Goal: Information Seeking & Learning: Find contact information

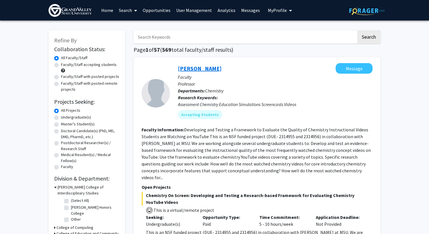
click at [214, 66] on link "[PERSON_NAME]" at bounding box center [200, 68] width 44 height 7
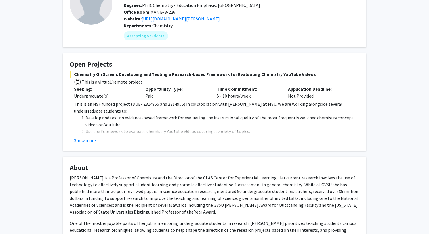
scroll to position [53, 0]
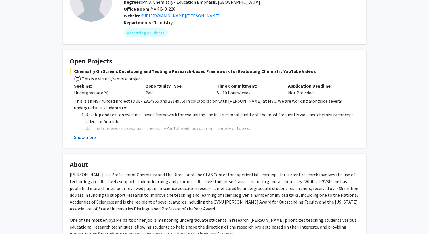
click at [88, 137] on button "Show more" at bounding box center [85, 137] width 22 height 7
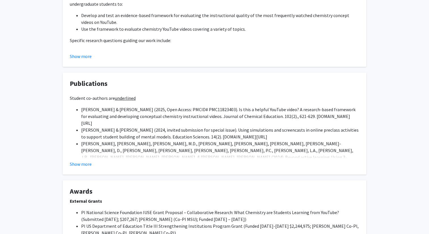
scroll to position [535, 0]
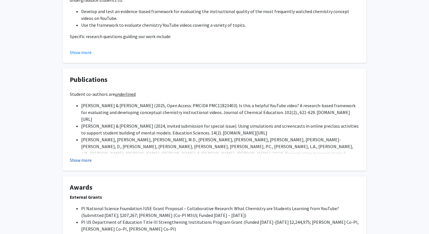
click at [78, 163] on button "Show more" at bounding box center [81, 159] width 22 height 7
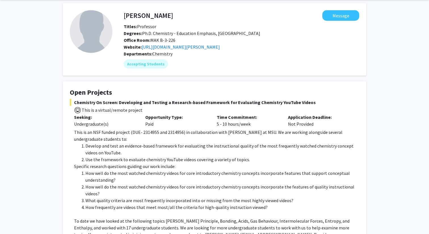
scroll to position [0, 0]
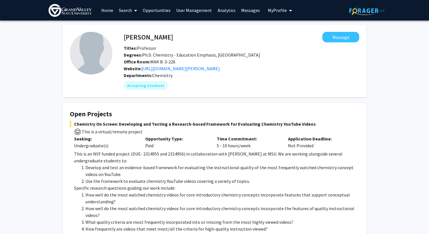
click at [126, 11] on link "Search" at bounding box center [128, 10] width 24 height 20
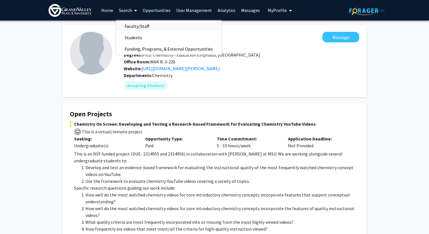
click at [123, 26] on span "Faculty/Staff" at bounding box center [137, 25] width 42 height 11
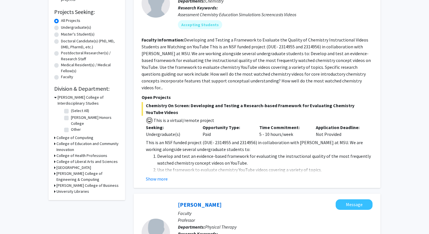
scroll to position [98, 0]
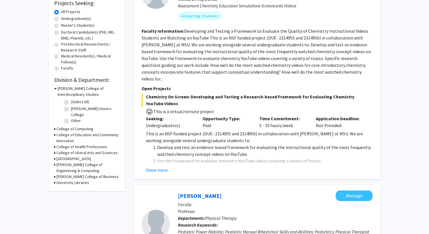
click at [56, 148] on div "College of Health Professions" at bounding box center [86, 147] width 65 height 6
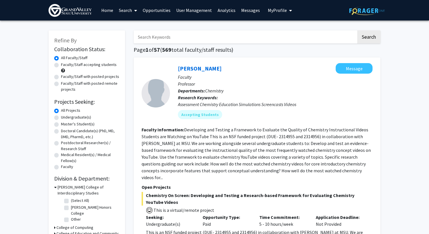
click at [191, 42] on input "Search Keywords" at bounding box center [245, 36] width 223 height 13
type input "anthropology"
click at [357, 30] on button "Search" at bounding box center [368, 36] width 23 height 13
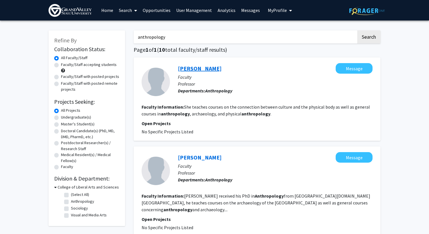
click at [203, 70] on link "[PERSON_NAME]" at bounding box center [200, 68] width 44 height 7
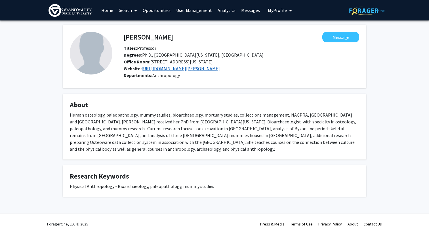
click at [205, 68] on link "[URL][DOMAIN_NAME][PERSON_NAME]" at bounding box center [181, 69] width 78 height 6
click at [108, 13] on link "Home" at bounding box center [107, 10] width 18 height 20
